Goal: Information Seeking & Learning: Learn about a topic

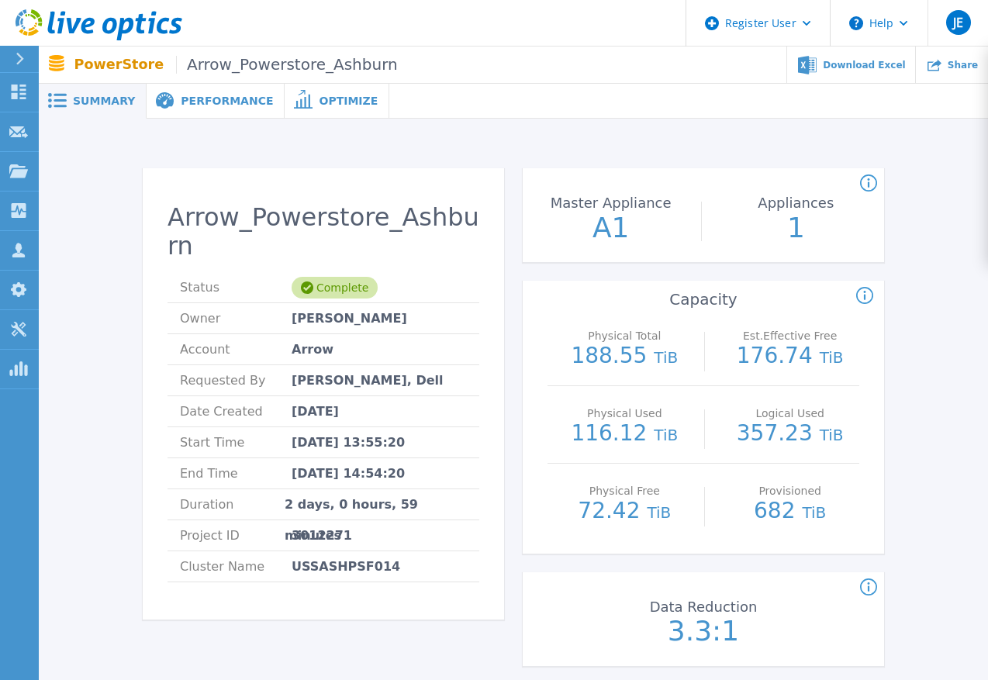
click at [204, 105] on span "Performance" at bounding box center [227, 100] width 92 height 11
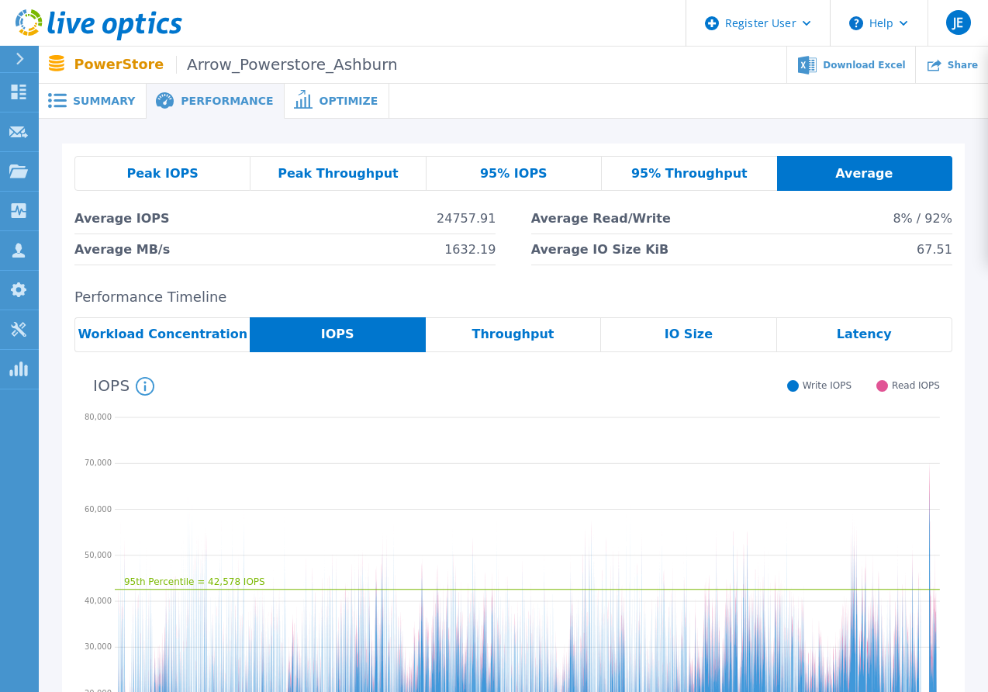
click at [213, 95] on span "Performance" at bounding box center [227, 100] width 92 height 11
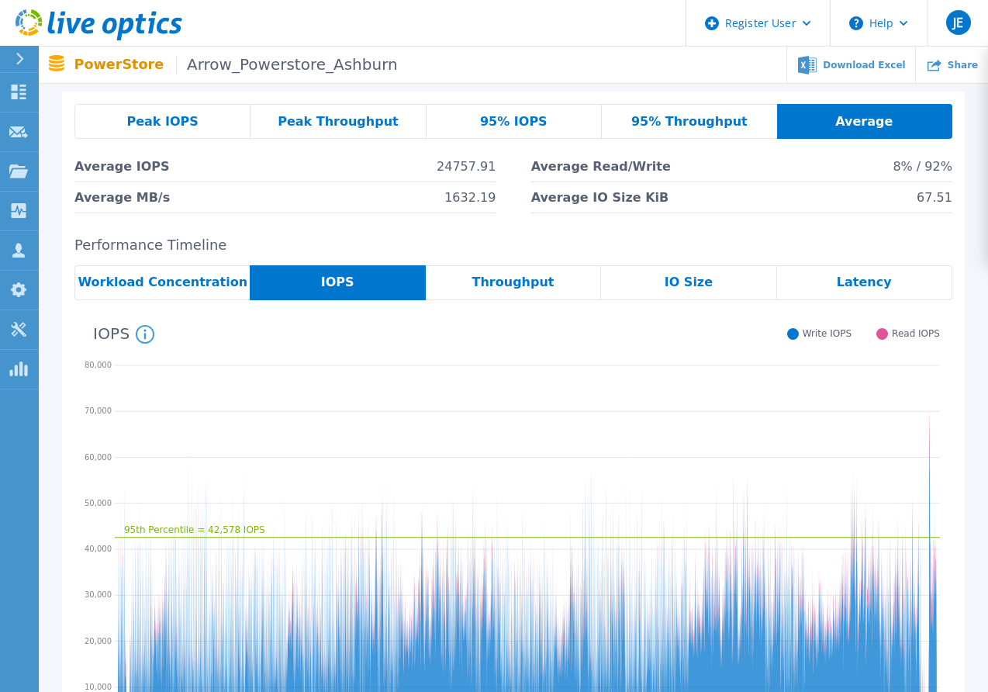
scroll to position [78, 0]
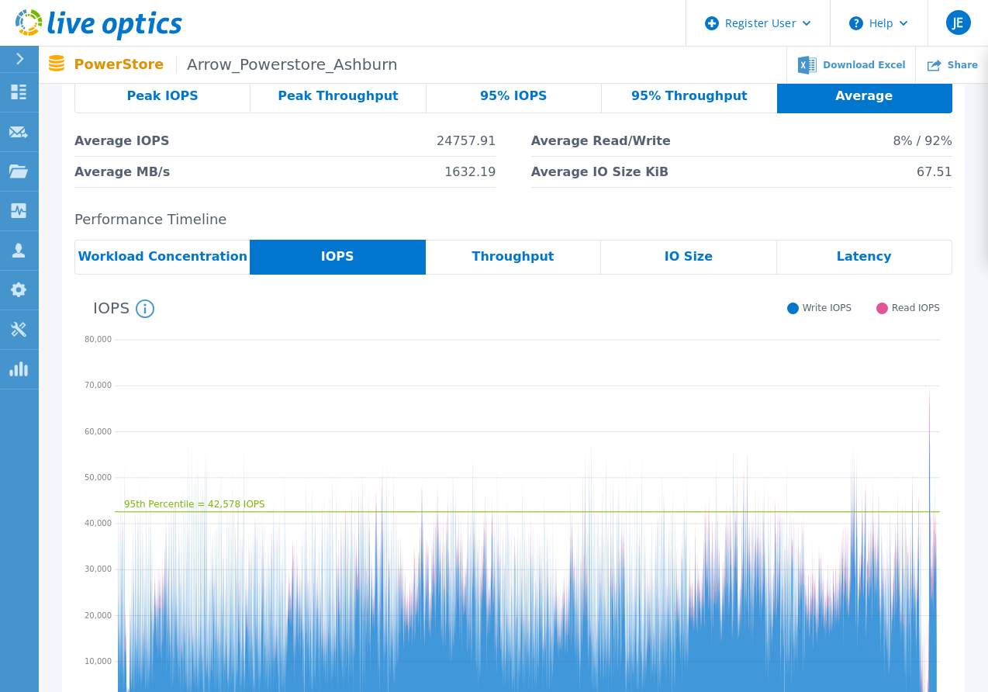
click at [154, 98] on span "Peak IOPS" at bounding box center [161, 96] width 71 height 12
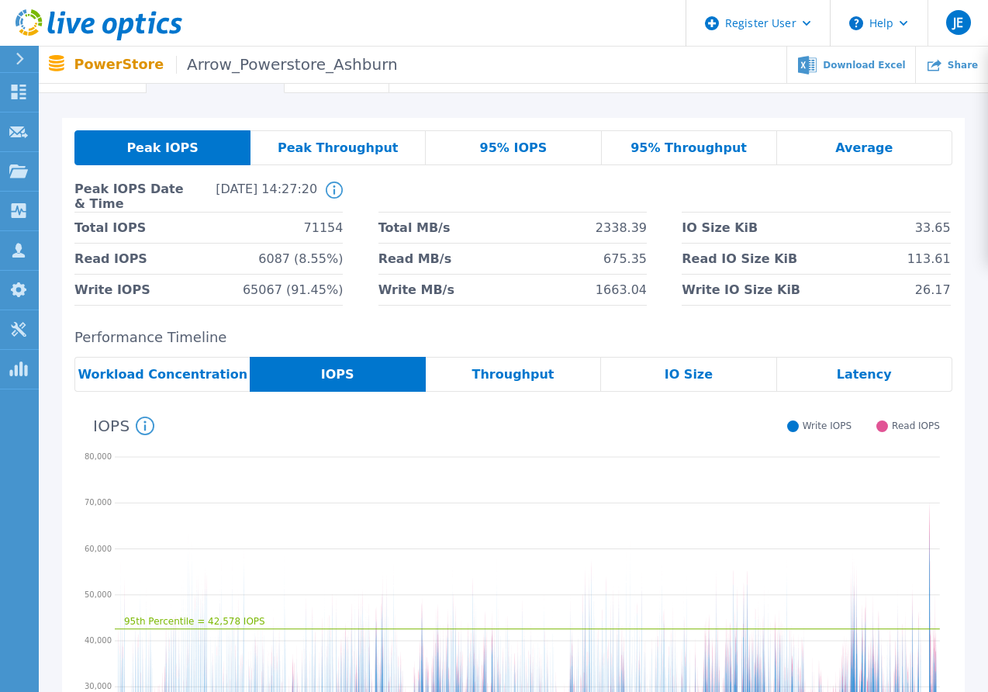
scroll to position [0, 0]
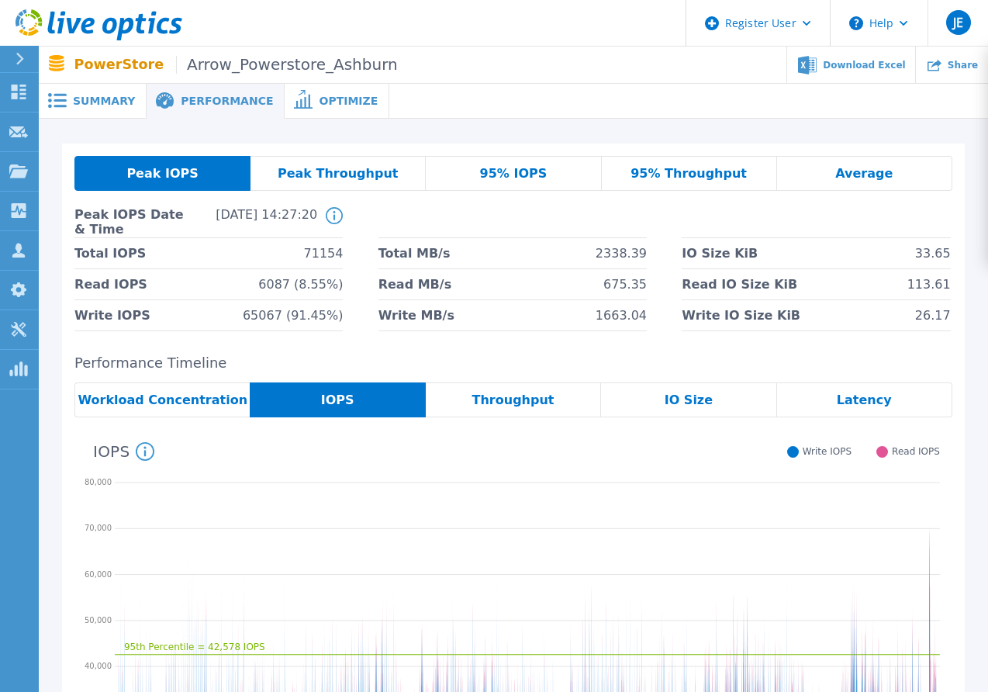
click at [878, 180] on span "Average" at bounding box center [863, 173] width 57 height 12
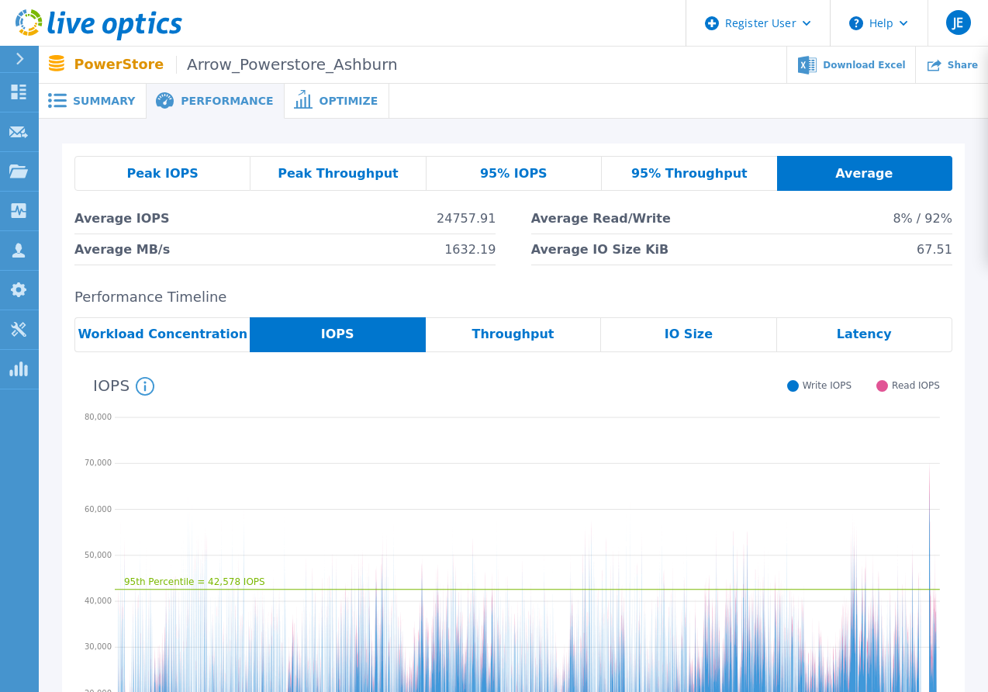
click at [523, 176] on span "95% IOPS" at bounding box center [513, 173] width 67 height 12
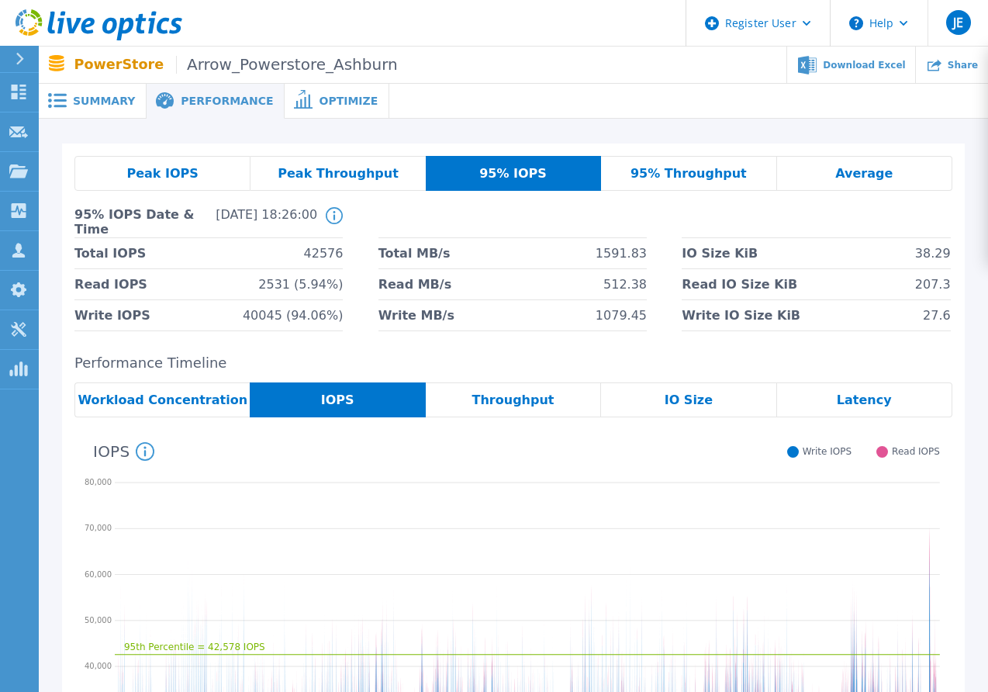
click at [339, 180] on span "Peak Throughput" at bounding box center [338, 173] width 121 height 12
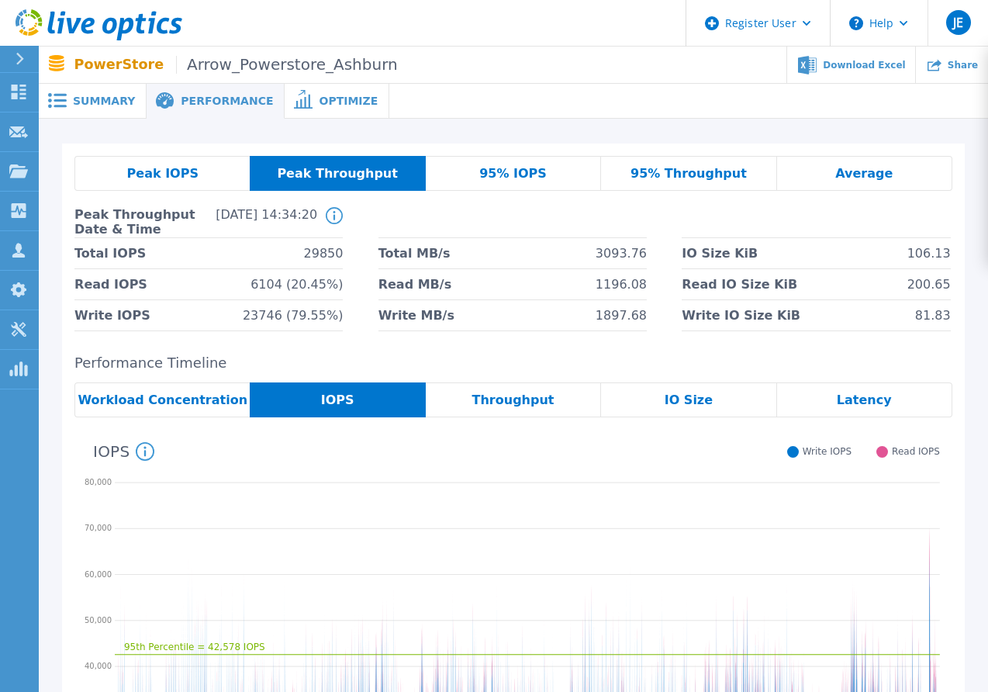
click at [190, 175] on span "Peak IOPS" at bounding box center [162, 173] width 71 height 12
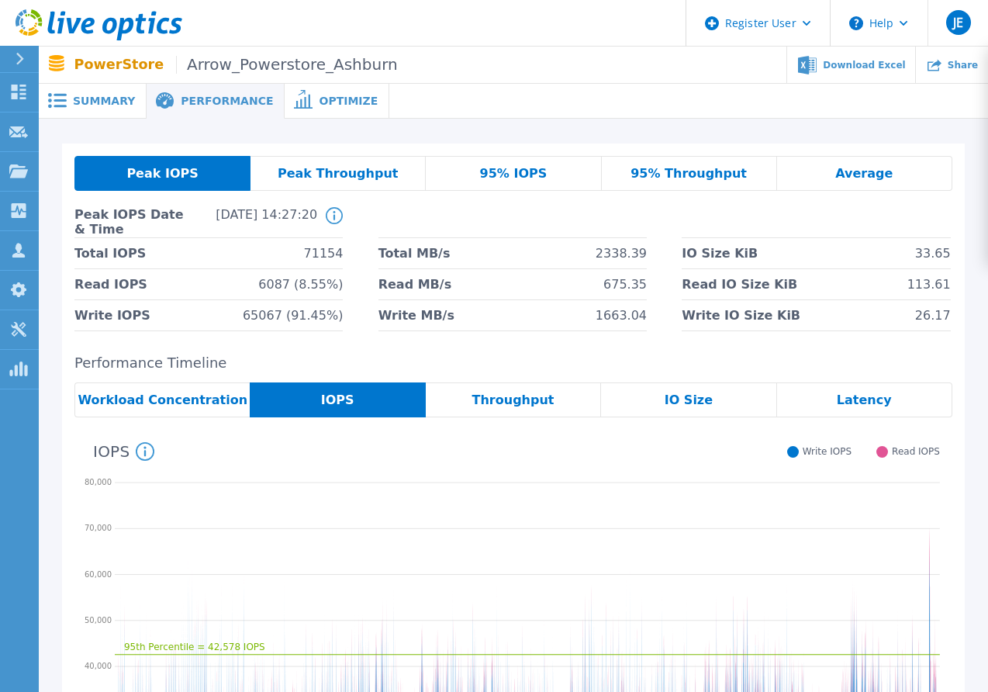
click at [893, 171] on div "Average" at bounding box center [864, 173] width 175 height 35
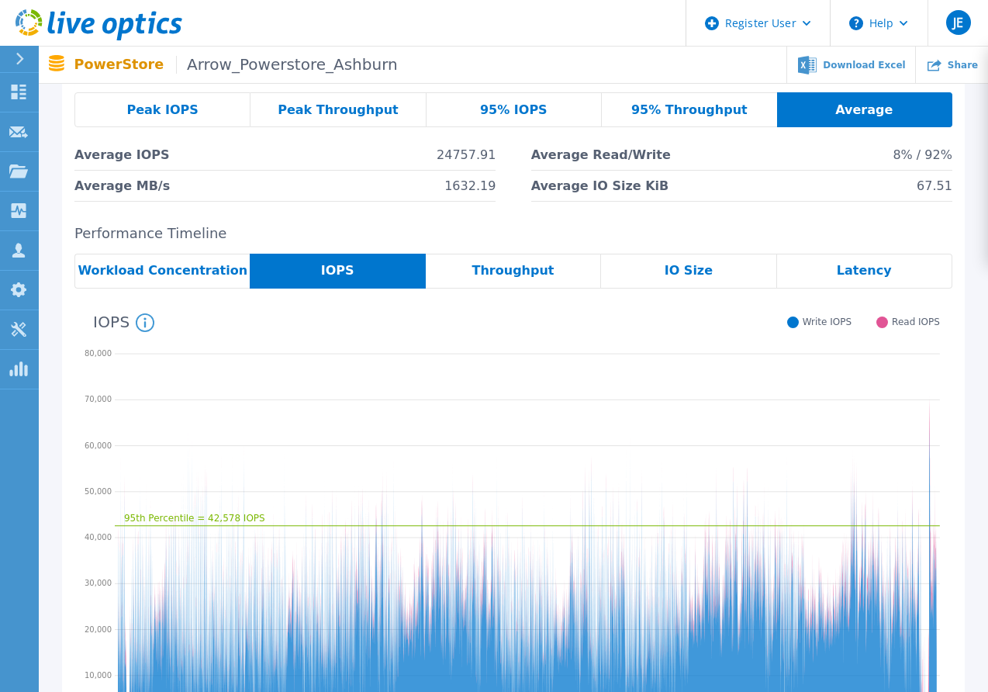
scroll to position [78, 0]
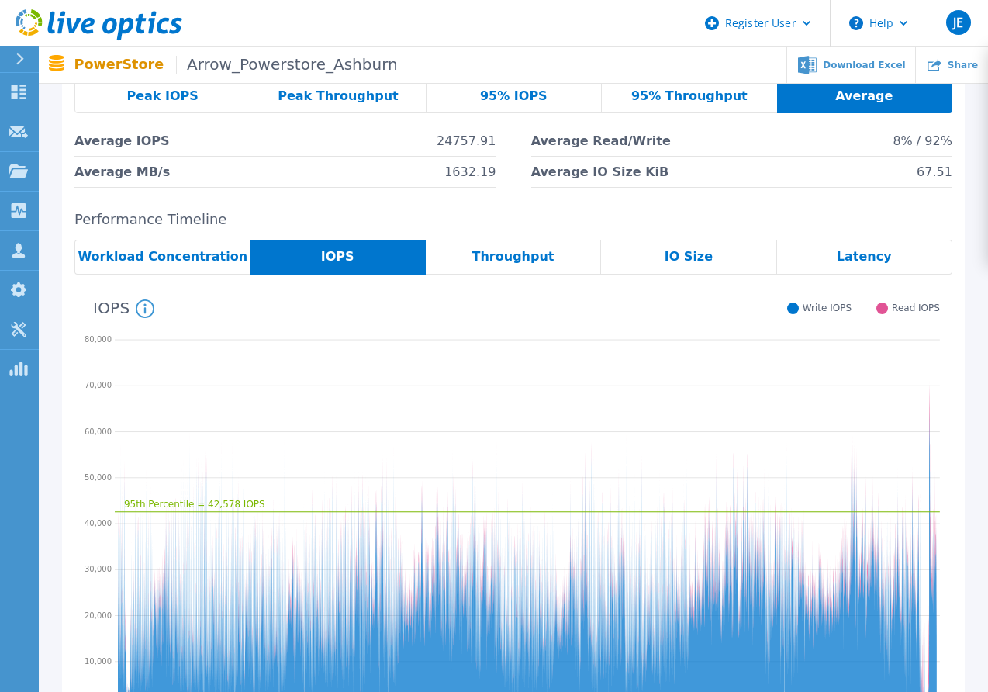
click at [205, 260] on span "Workload Concentration" at bounding box center [163, 256] width 170 height 12
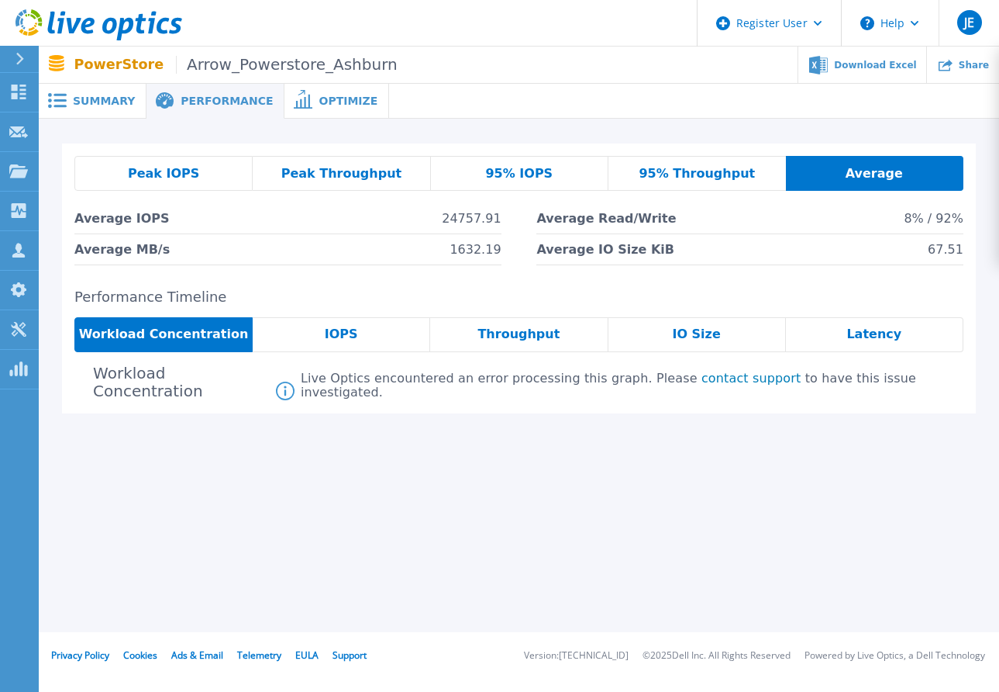
click at [843, 342] on div "Latency" at bounding box center [875, 334] width 178 height 35
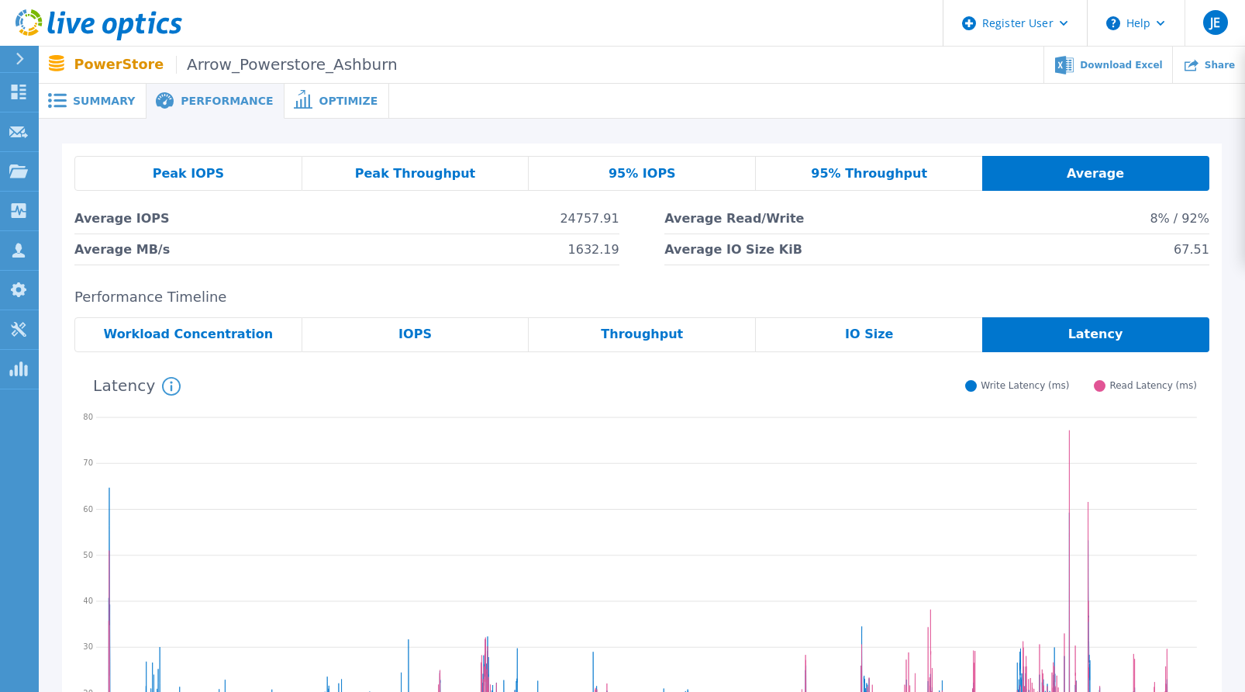
click at [119, 102] on span "Summary" at bounding box center [104, 100] width 62 height 11
